Goal: Information Seeking & Learning: Check status

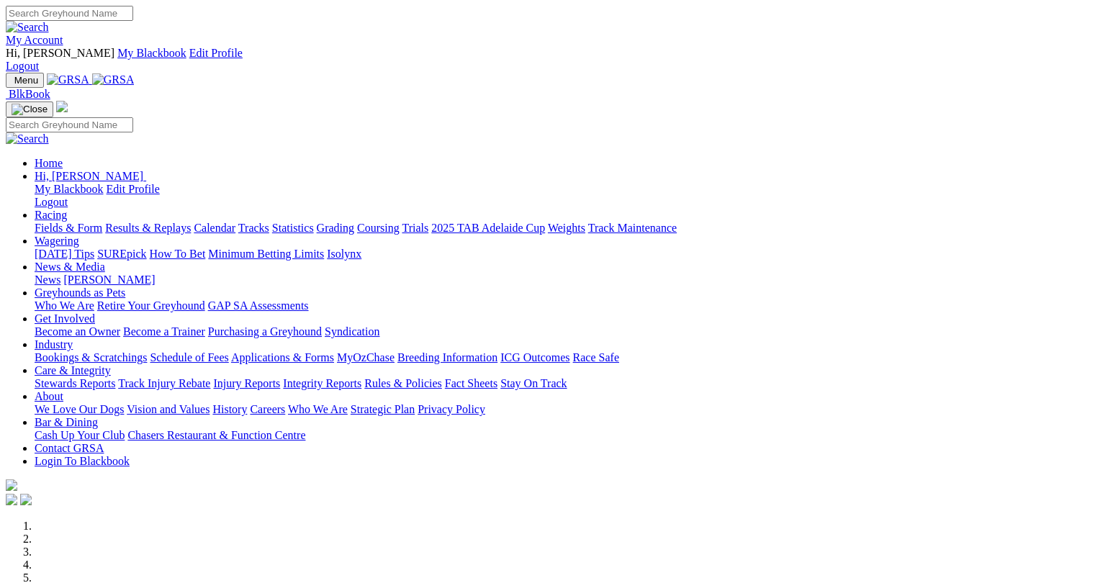
click at [67, 209] on link "Racing" at bounding box center [51, 215] width 32 height 12
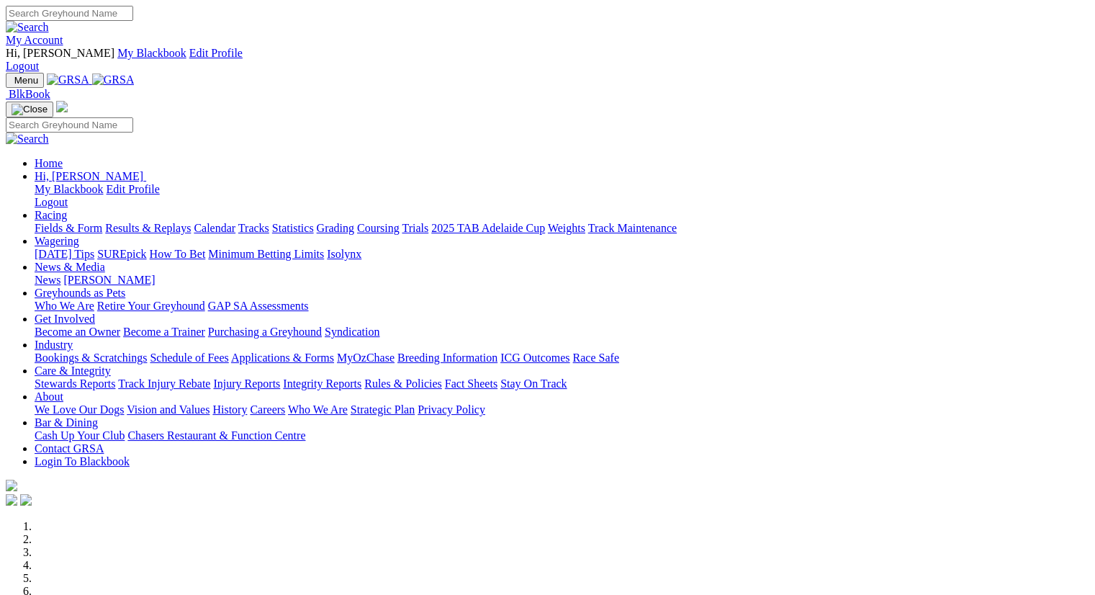
click at [67, 209] on link "Racing" at bounding box center [51, 215] width 32 height 12
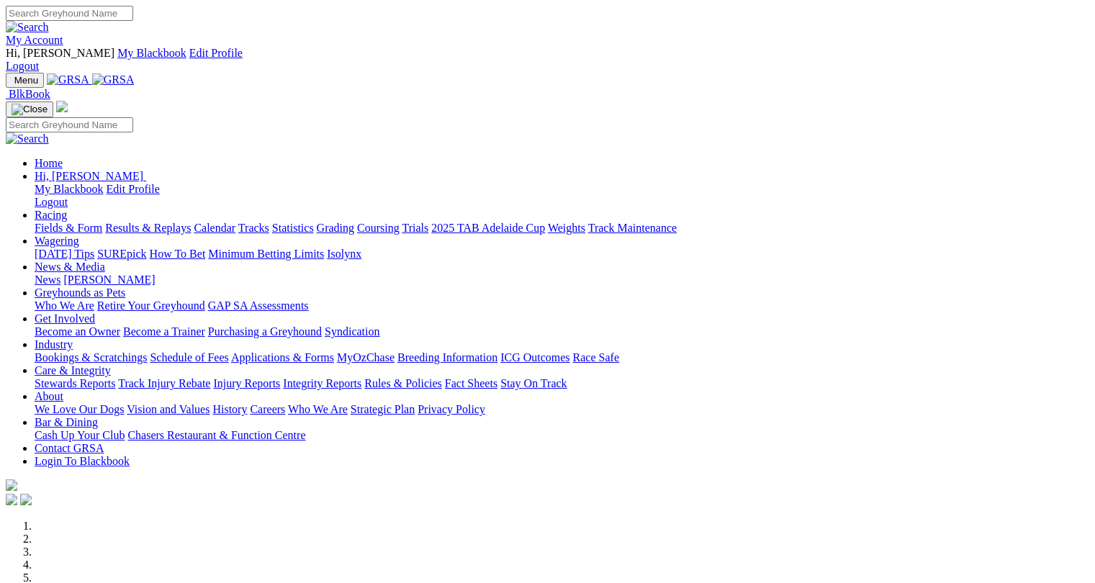
click at [175, 222] on link "Results & Replays" at bounding box center [148, 228] width 86 height 12
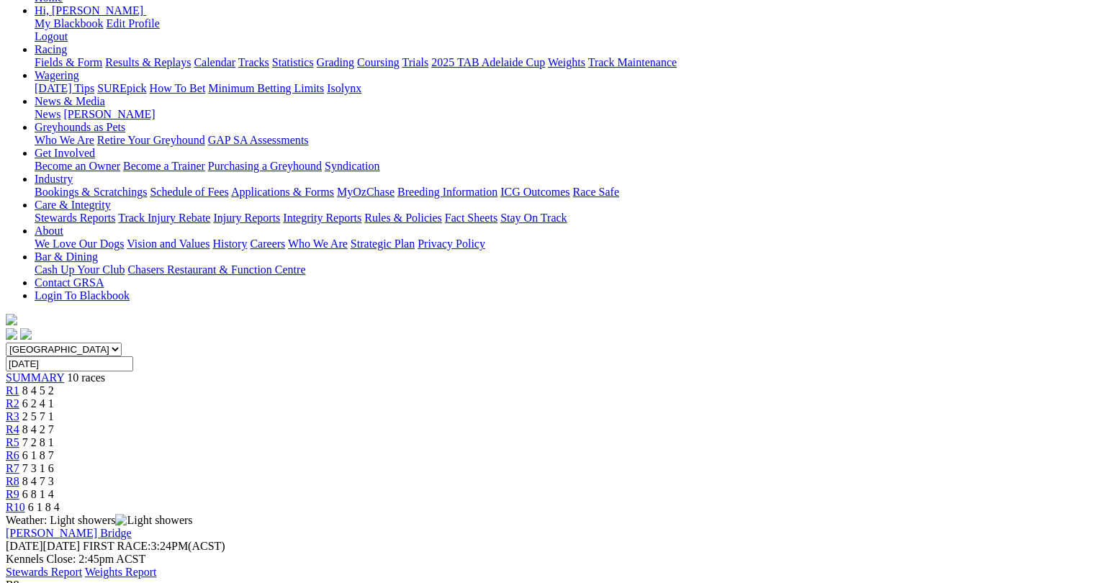
scroll to position [181, 0]
